Goal: Task Accomplishment & Management: Use online tool/utility

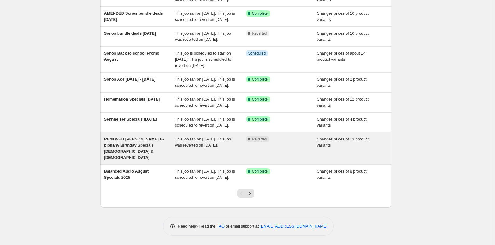
scroll to position [138, 0]
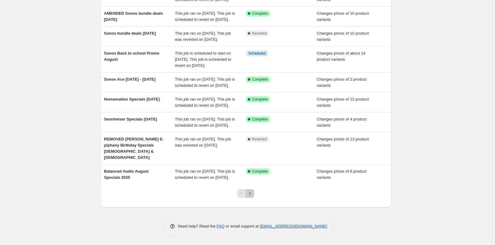
click at [248, 193] on button "Next" at bounding box center [249, 193] width 9 height 9
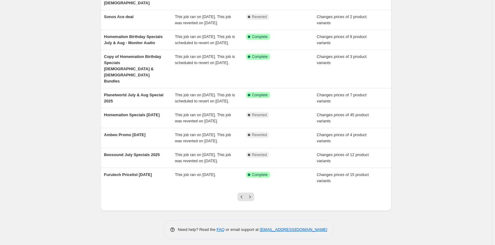
scroll to position [120, 0]
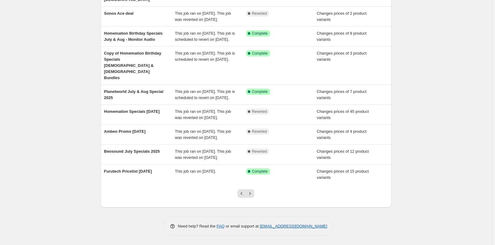
click at [434, 58] on div "NA Bulk Price Editor. This page is ready NA Bulk Price Editor Add new price cha…" at bounding box center [245, 75] width 491 height 340
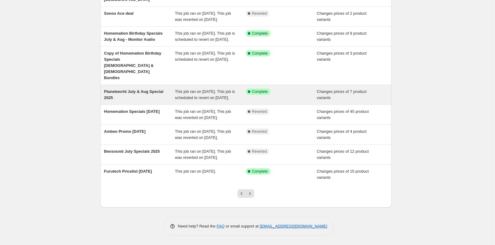
scroll to position [0, 0]
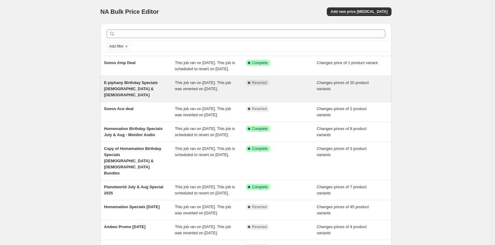
click at [155, 89] on span "E-piphany Birthday Specials July & August 2025" at bounding box center [131, 88] width 54 height 17
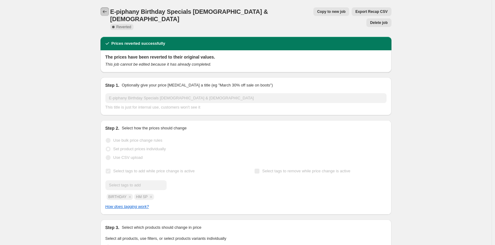
click at [104, 10] on icon "Price change jobs" at bounding box center [105, 12] width 6 height 6
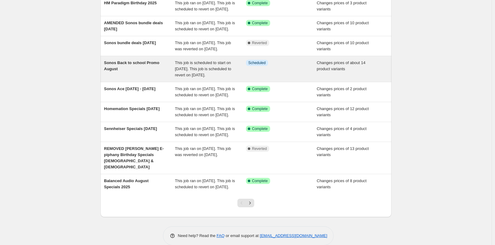
scroll to position [122, 0]
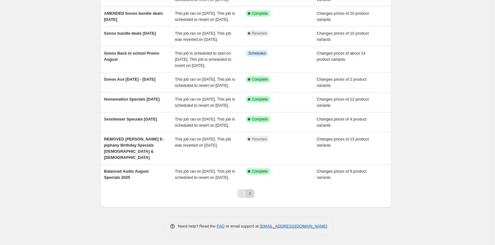
click at [252, 196] on icon "Next" at bounding box center [250, 193] width 6 height 6
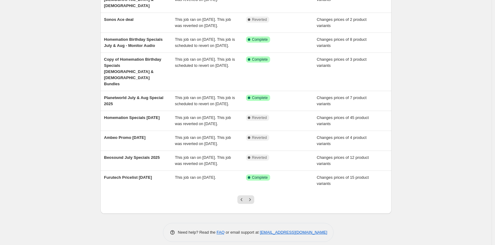
scroll to position [120, 0]
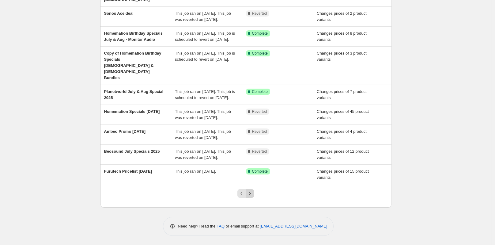
click at [253, 193] on icon "Next" at bounding box center [250, 193] width 6 height 6
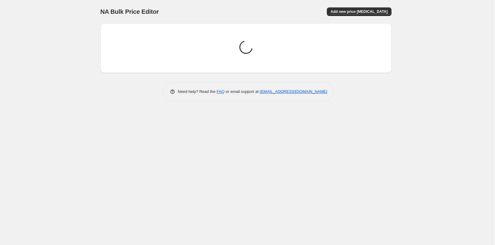
scroll to position [0, 0]
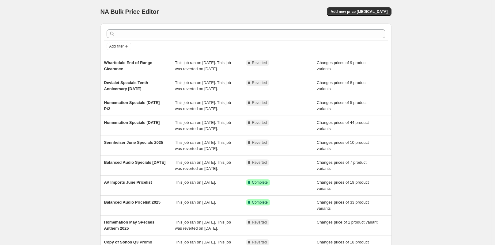
click at [13, 116] on div "NA Bulk Price Editor. This page is ready NA Bulk Price Editor Add new price cha…" at bounding box center [245, 157] width 491 height 315
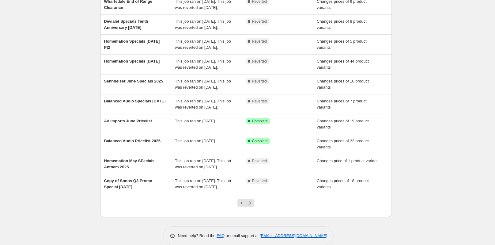
scroll to position [77, 0]
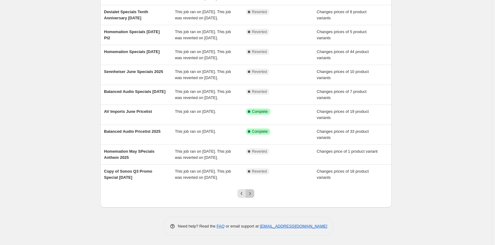
click at [250, 190] on icon "Next" at bounding box center [250, 193] width 6 height 6
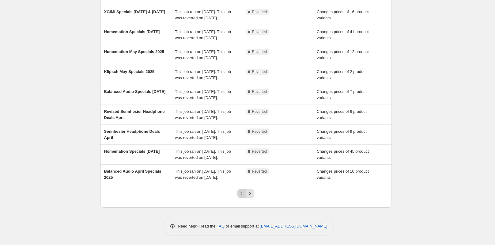
click at [242, 191] on icon "Previous" at bounding box center [241, 193] width 6 height 6
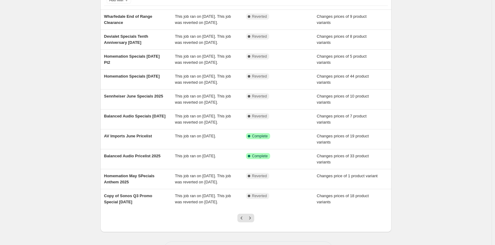
scroll to position [0, 0]
